Goal: Task Accomplishment & Management: Complete application form

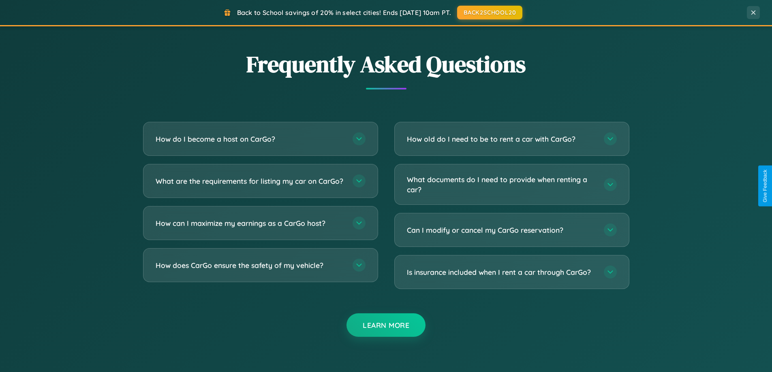
scroll to position [1559, 0]
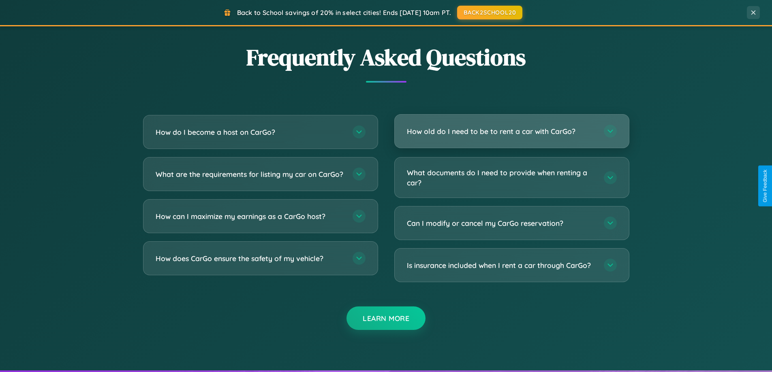
click at [511, 131] on h3 "How old do I need to be to rent a car with CarGo?" at bounding box center [501, 131] width 189 height 10
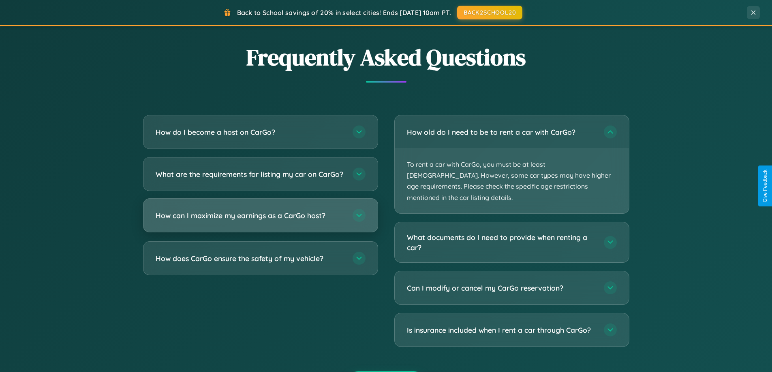
click at [260, 221] on h3 "How can I maximize my earnings as a CarGo host?" at bounding box center [250, 216] width 189 height 10
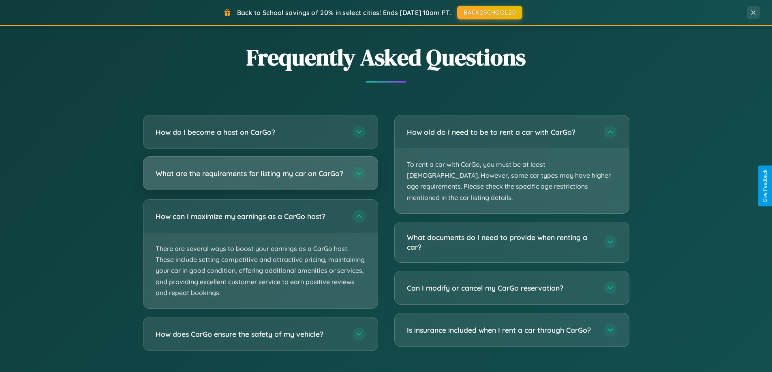
click at [260, 177] on h3 "What are the requirements for listing my car on CarGo?" at bounding box center [250, 173] width 189 height 10
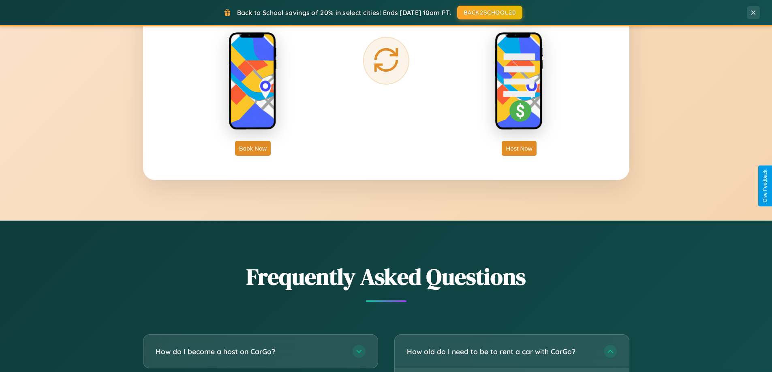
scroll to position [1301, 0]
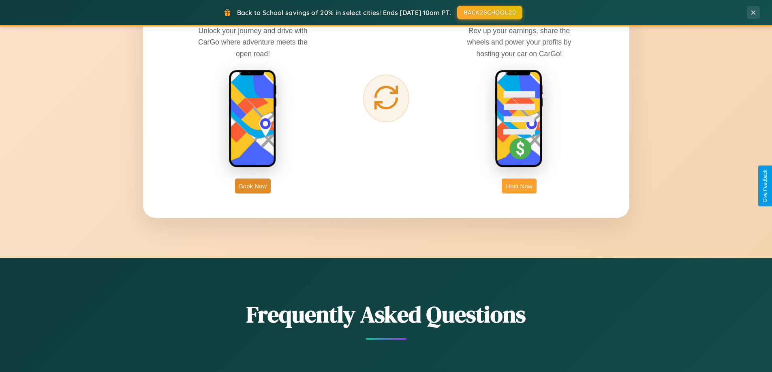
click at [519, 186] on button "Host Now" at bounding box center [518, 186] width 34 height 15
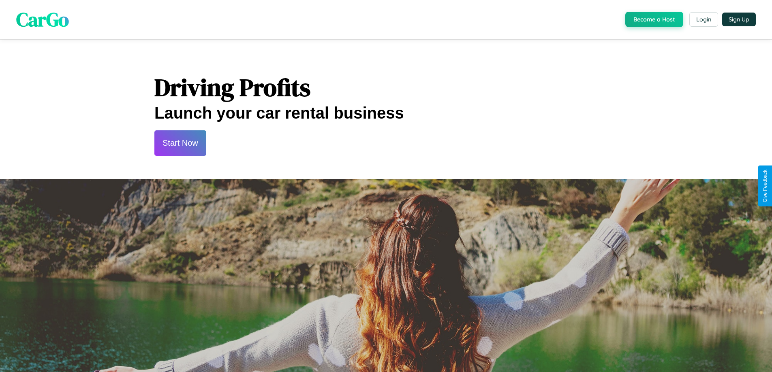
click at [180, 143] on button "Start Now" at bounding box center [180, 143] width 52 height 26
